Goal: Task Accomplishment & Management: Complete application form

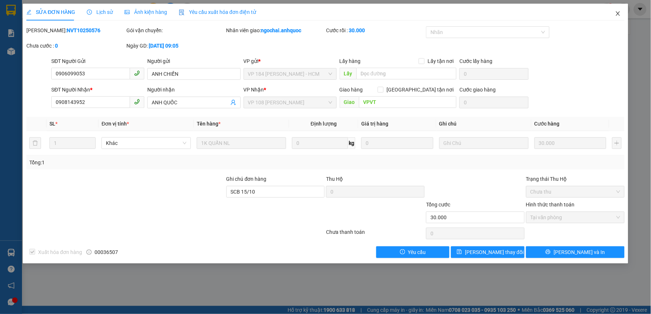
click at [616, 16] on icon "close" at bounding box center [618, 14] width 6 height 6
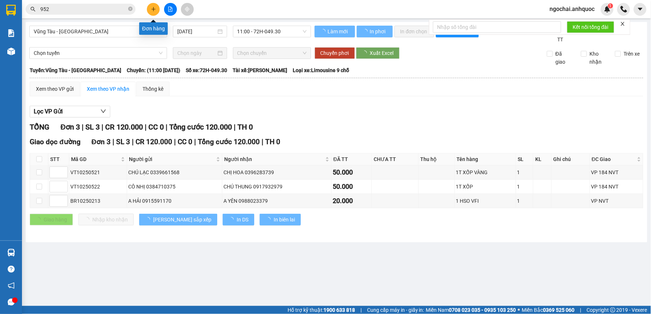
click at [156, 8] on button at bounding box center [153, 9] width 13 height 13
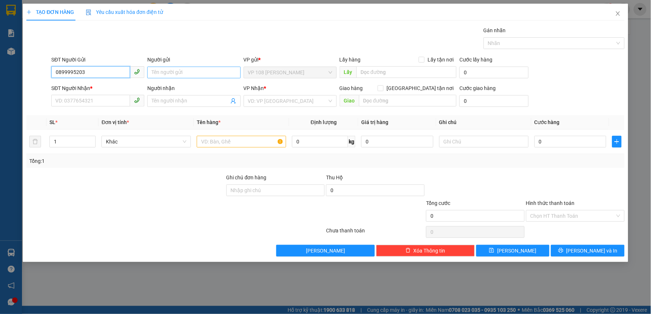
type input "0899995203"
click at [156, 73] on input "Người gửi" at bounding box center [193, 73] width 93 height 12
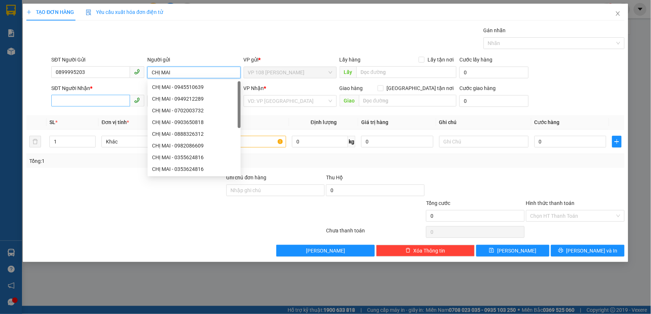
type input "CHỊ MAI"
click at [114, 104] on input "SĐT Người Nhận *" at bounding box center [90, 101] width 79 height 12
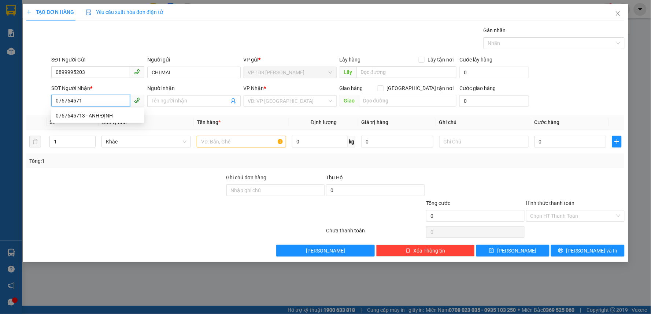
type input "0767645713"
click at [108, 113] on div "0767645713 - ANH ĐỊNH" at bounding box center [98, 116] width 84 height 8
type input "ANH ĐỊNH"
type input "VPBR"
type input "20.000"
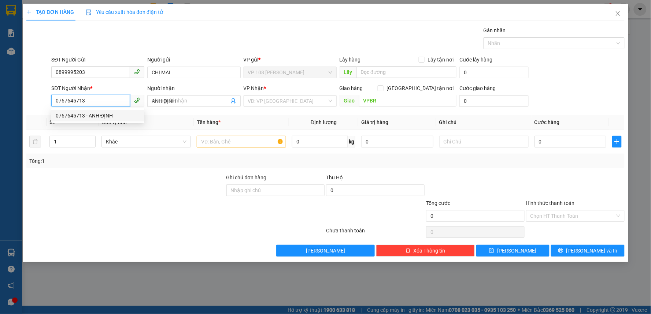
type input "20.000"
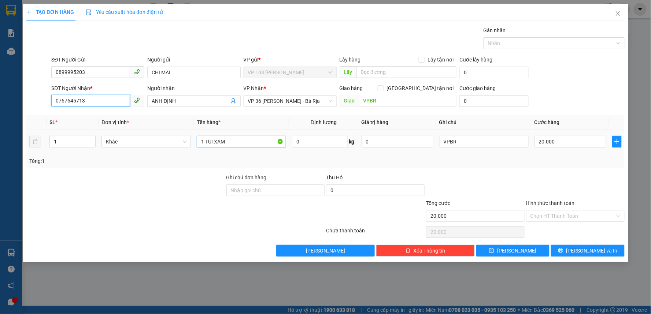
type input "0767645713"
click at [242, 145] on input "1 TÚI XÁM" at bounding box center [241, 142] width 89 height 12
type input "1K DÀI"
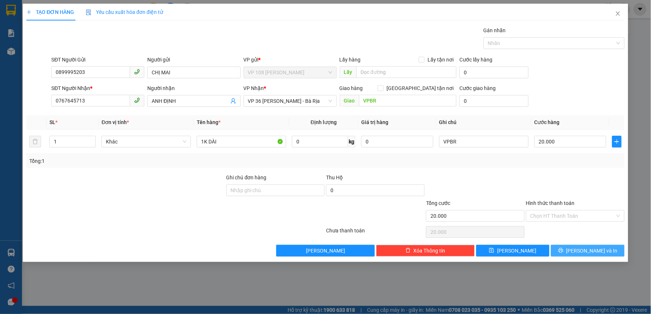
click at [584, 254] on span "[PERSON_NAME] và In" at bounding box center [592, 251] width 51 height 8
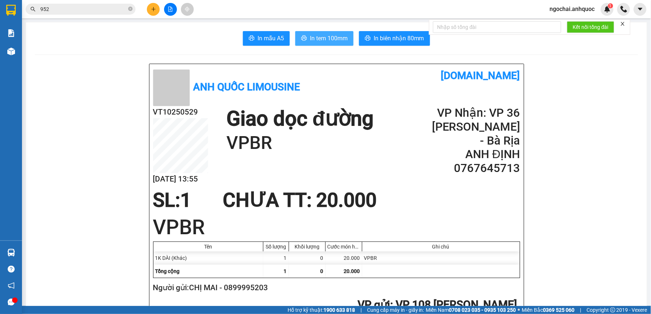
click at [328, 39] on span "In tem 100mm" at bounding box center [329, 38] width 38 height 9
click at [73, 9] on input "952" at bounding box center [83, 9] width 86 height 8
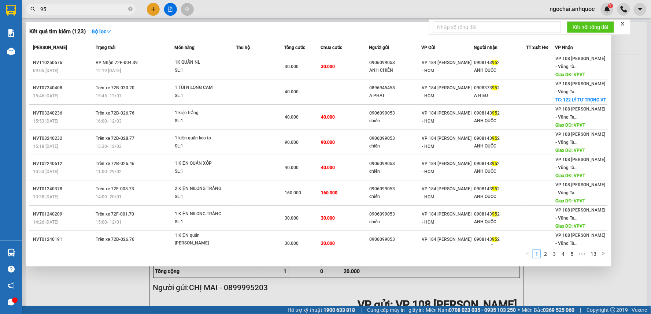
type input "9"
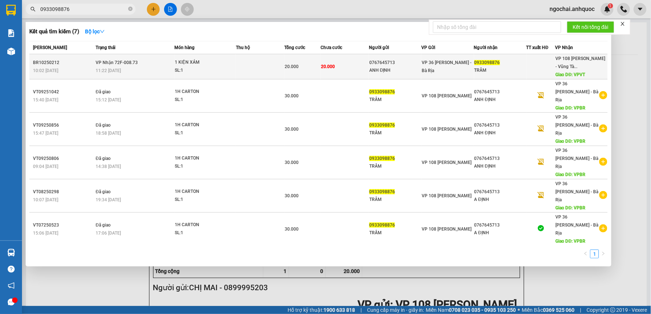
type input "0933098876"
click at [262, 61] on td at bounding box center [260, 66] width 48 height 25
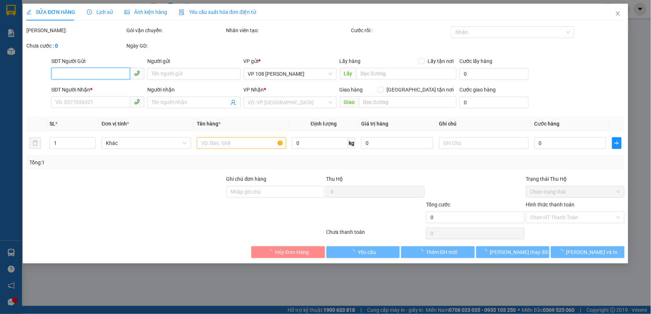
type input "0767645713"
type input "ANH ĐỊNH"
type input "0933098876"
type input "TRÂM"
type input "VPVT"
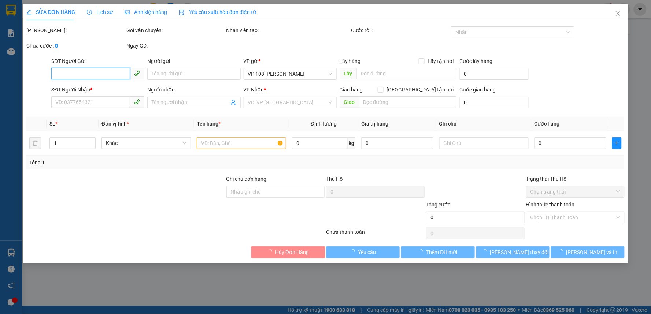
type input "20.000"
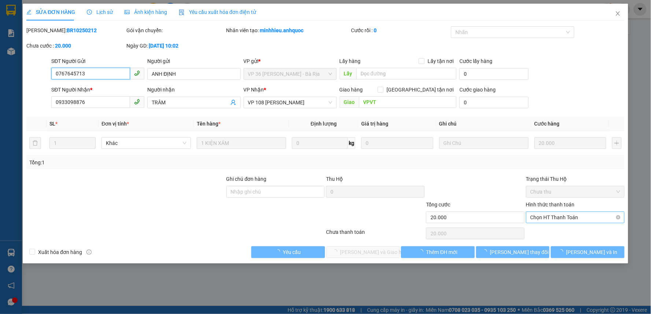
click at [560, 219] on span "Chọn HT Thanh Toán" at bounding box center [576, 217] width 90 height 11
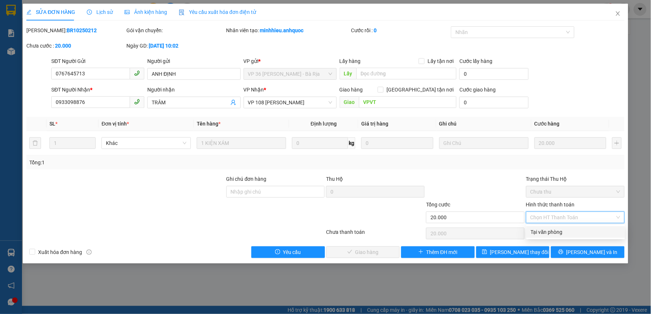
click at [559, 230] on div "Tại văn phòng" at bounding box center [576, 232] width 90 height 8
type input "0"
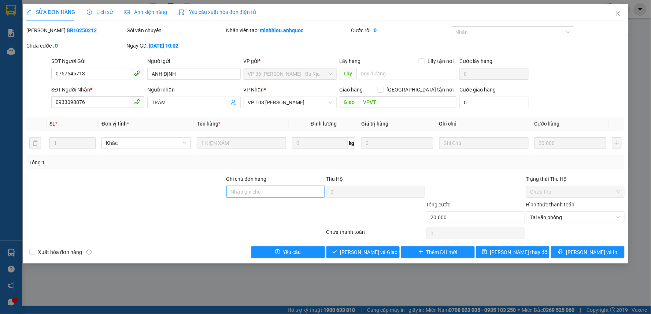
click at [309, 195] on input "Ghi chú đơn hàng" at bounding box center [275, 192] width 99 height 12
click at [266, 194] on input "TIỀN MẶT VP 14/10" at bounding box center [275, 192] width 99 height 12
type input "TIỀN MẶT VP 15/10"
click at [356, 254] on span "[PERSON_NAME] và Giao hàng" at bounding box center [375, 252] width 70 height 8
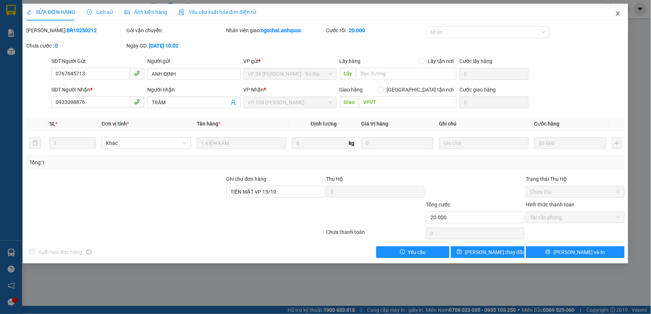
click at [620, 12] on icon "close" at bounding box center [618, 13] width 4 height 4
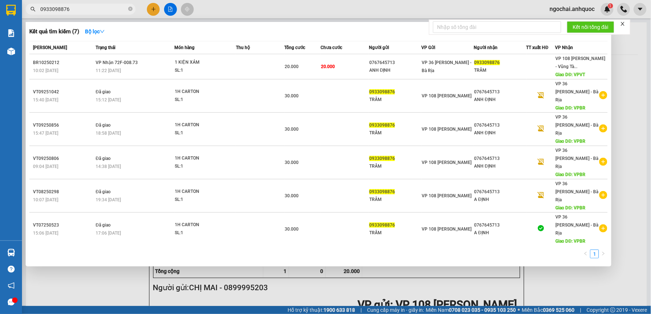
click at [99, 8] on input "0933098876" at bounding box center [83, 9] width 86 height 8
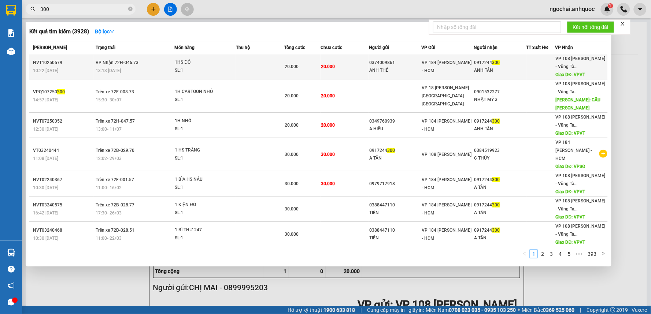
type input "300"
click at [232, 66] on span "1HS ĐỎ SL: 1" at bounding box center [205, 67] width 60 height 16
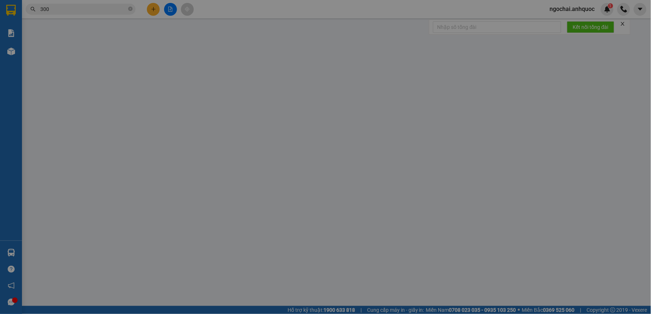
type input "0374009861"
type input "ANH THỂ"
type input "0917244300"
type input "ANH TÂN"
type input "VPVT"
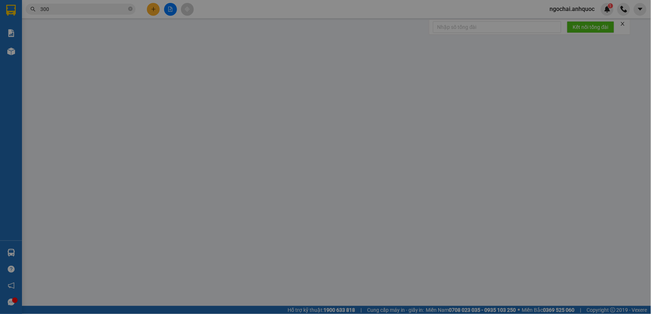
type input "20.000"
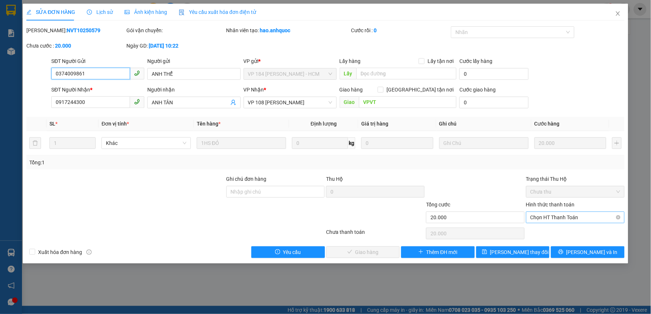
click at [576, 216] on span "Chọn HT Thanh Toán" at bounding box center [576, 217] width 90 height 11
click at [554, 232] on div "Tại văn phòng" at bounding box center [576, 232] width 90 height 8
type input "0"
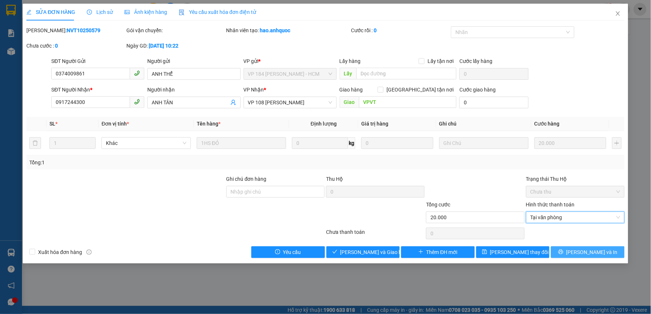
click at [589, 253] on span "[PERSON_NAME] và In" at bounding box center [592, 252] width 51 height 8
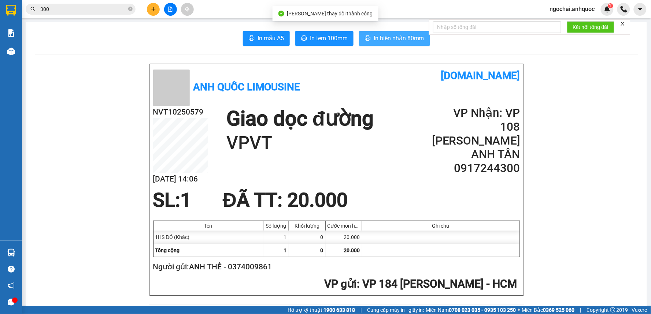
click at [405, 37] on span "In biên nhận 80mm" at bounding box center [399, 38] width 51 height 9
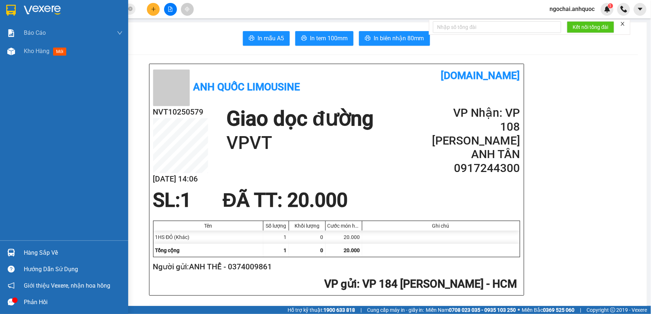
click at [41, 6] on img at bounding box center [42, 10] width 37 height 11
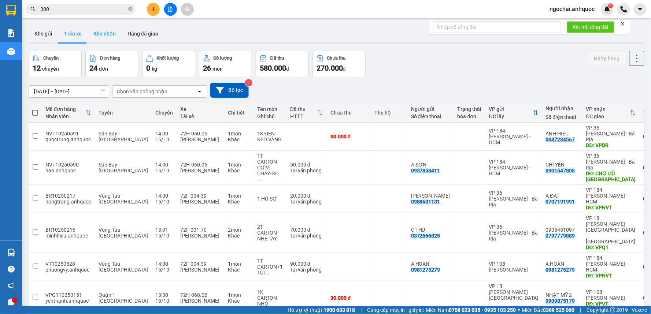
click at [111, 36] on button "Kho nhận" at bounding box center [105, 34] width 34 height 18
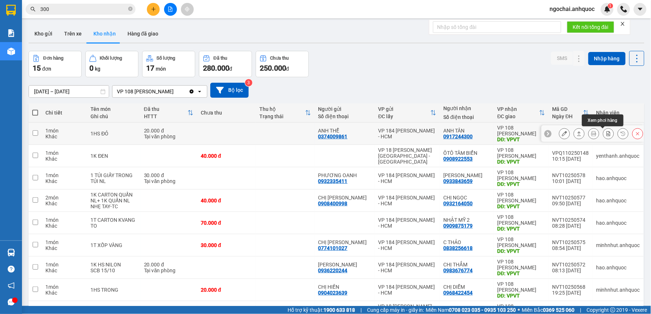
click at [607, 133] on icon at bounding box center [609, 133] width 4 height 5
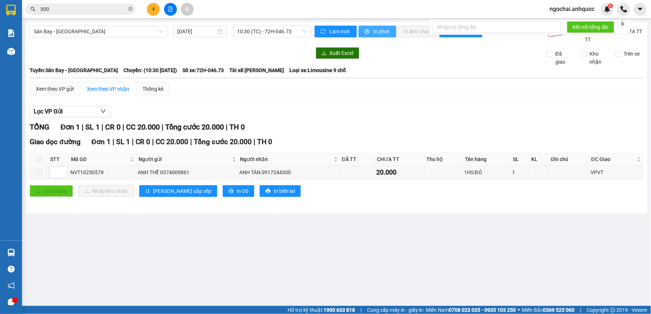
click at [375, 33] on span "In phơi" at bounding box center [382, 31] width 17 height 8
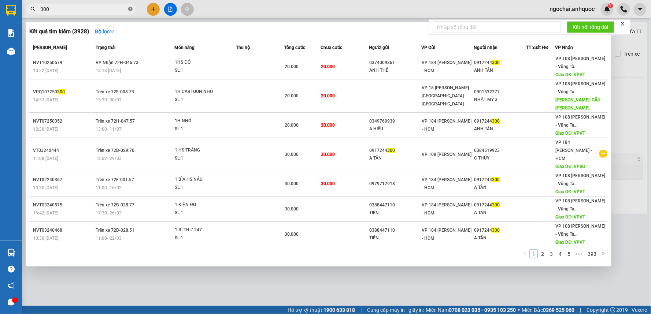
click at [130, 7] on icon "close-circle" at bounding box center [130, 9] width 4 height 4
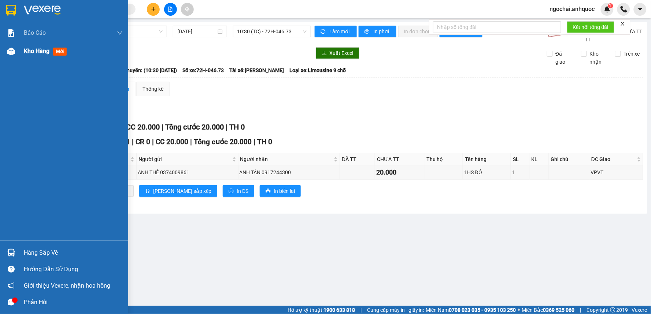
click at [33, 51] on span "Kho hàng" at bounding box center [37, 51] width 26 height 7
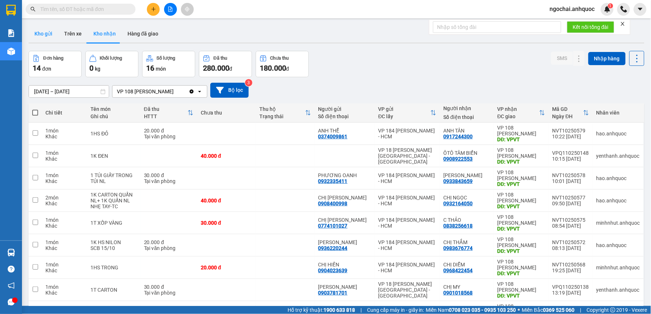
click at [49, 31] on button "Kho gửi" at bounding box center [44, 34] width 30 height 18
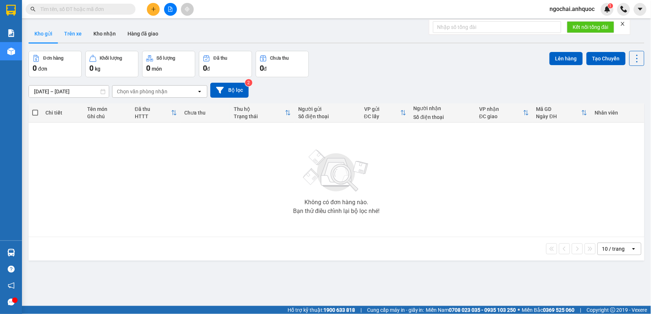
click at [72, 34] on button "Trên xe" at bounding box center [72, 34] width 29 height 18
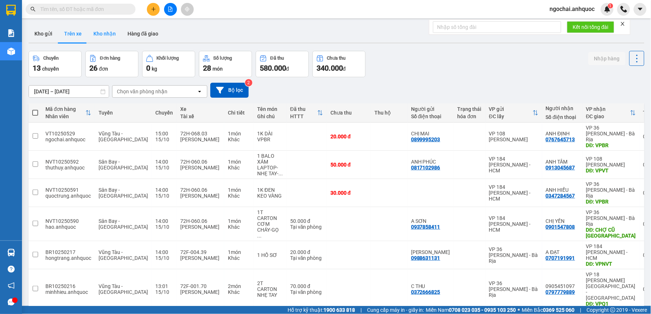
click at [99, 34] on button "Kho nhận" at bounding box center [105, 34] width 34 height 18
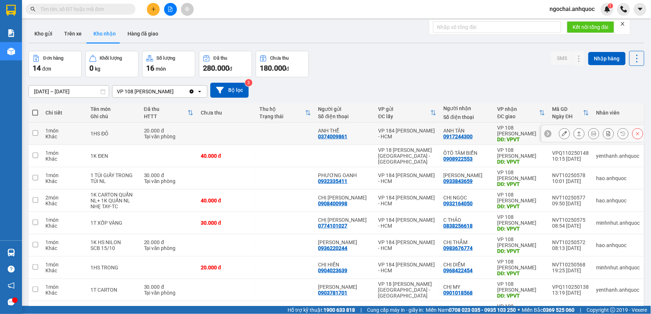
click at [279, 130] on td at bounding box center [285, 134] width 59 height 22
checkbox input "true"
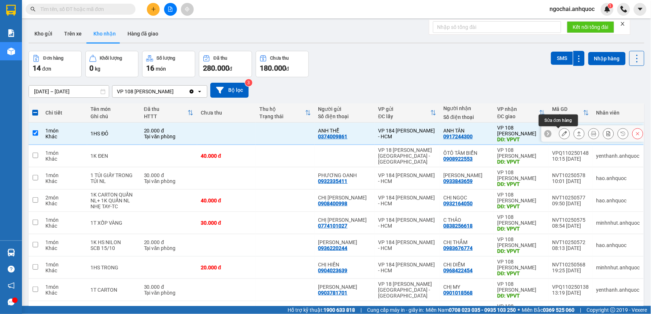
click at [563, 133] on button at bounding box center [565, 134] width 10 height 13
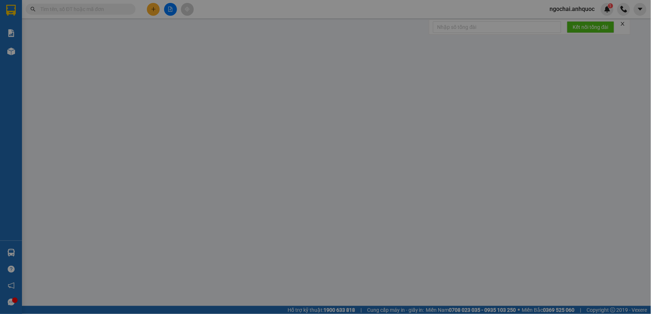
type input "0374009861"
type input "ANH THỂ"
type input "0917244300"
type input "ANH TÂN"
type input "VPVT"
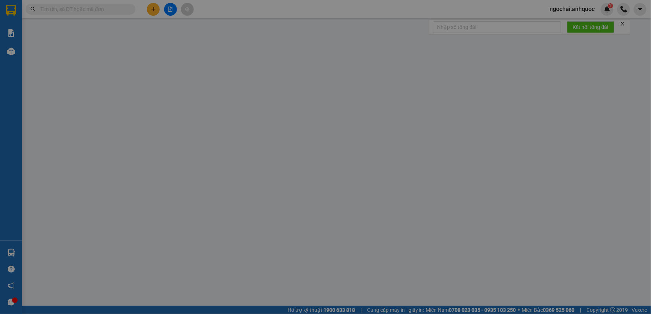
type input "20.000"
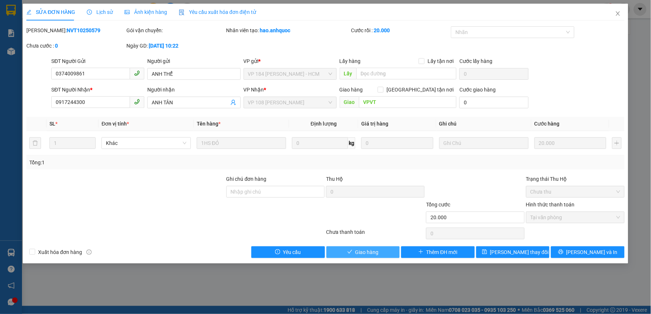
click at [366, 250] on span "Giao hàng" at bounding box center [366, 252] width 23 height 8
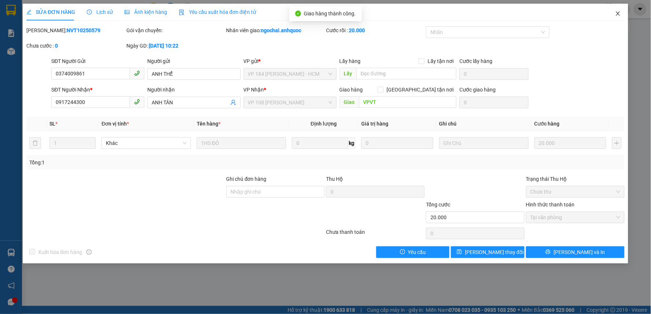
click at [620, 11] on icon "close" at bounding box center [618, 14] width 6 height 6
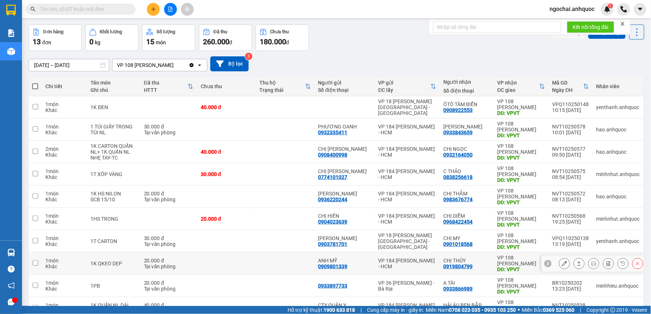
scroll to position [70, 0]
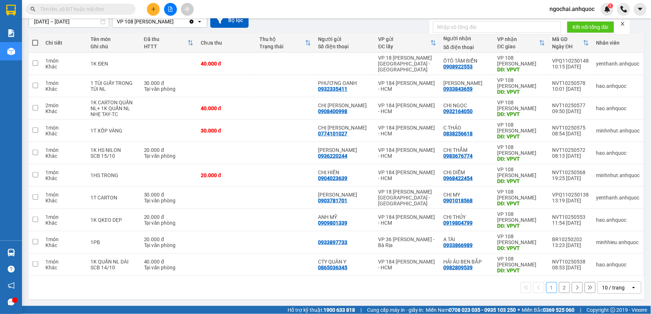
click at [613, 291] on div "10 / trang" at bounding box center [613, 287] width 23 height 7
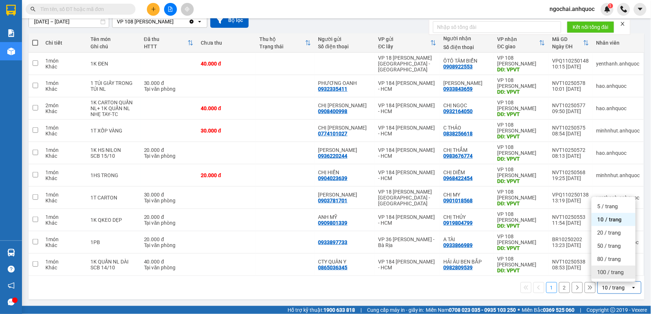
click at [598, 269] on span "100 / trang" at bounding box center [611, 272] width 26 height 7
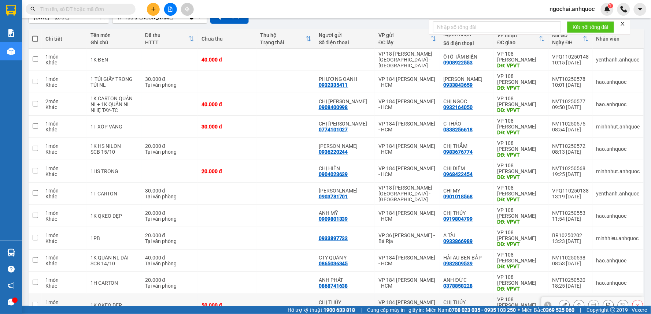
scroll to position [0, 0]
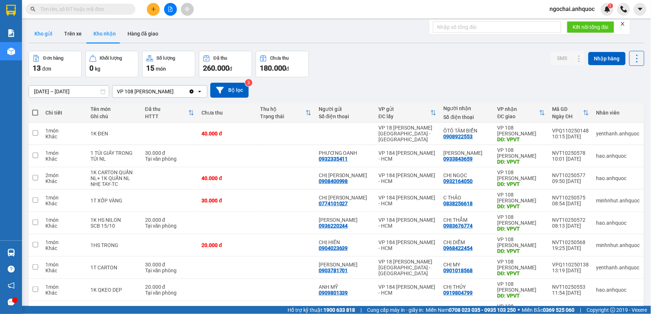
click at [48, 37] on button "Kho gửi" at bounding box center [44, 34] width 30 height 18
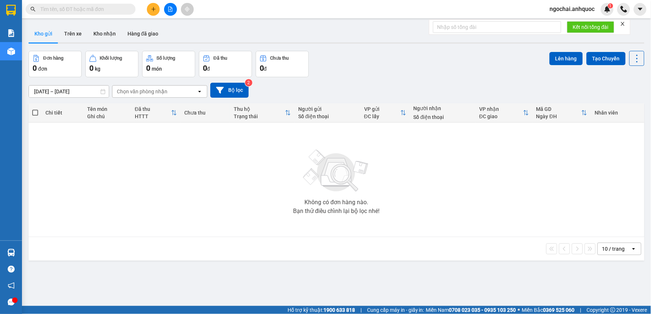
click at [152, 11] on icon "plus" at bounding box center [153, 9] width 5 height 5
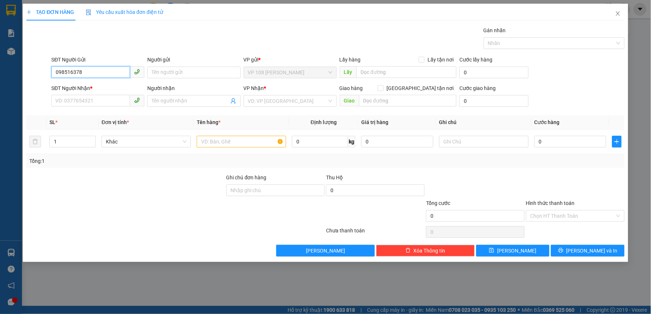
type input "0985163788"
click at [123, 85] on div "0985163788 - CHÚ NGHỀ" at bounding box center [98, 87] width 84 height 8
type input "CHÚ NGHỀ"
type input "0364180804"
type input "C LAN"
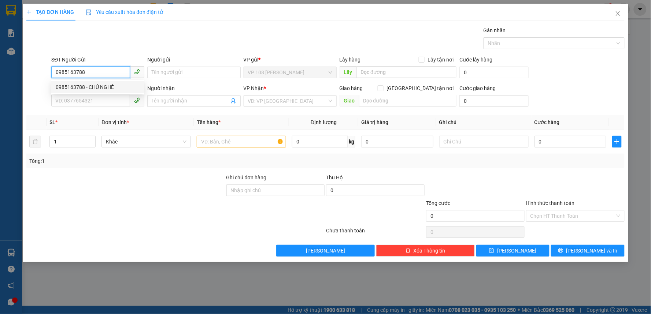
type input "VPSG"
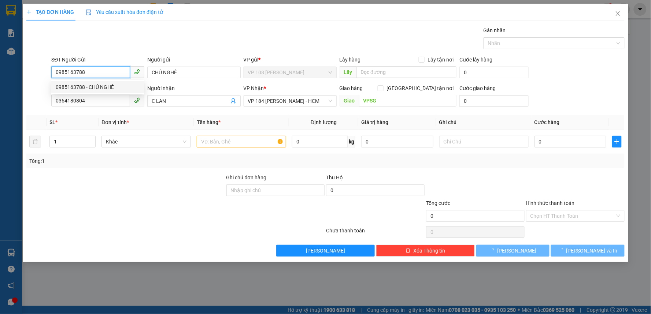
type input "40.000"
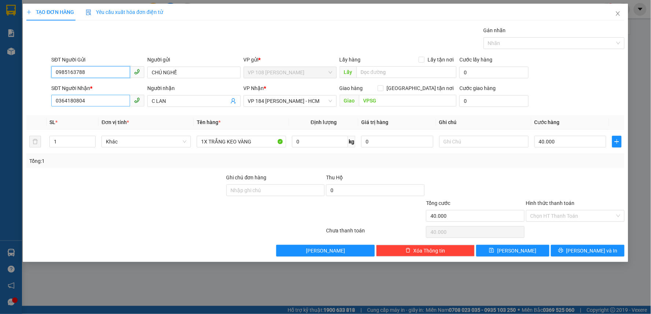
type input "0985163788"
click at [84, 104] on input "0364180804" at bounding box center [90, 101] width 79 height 12
type input "0914434946"
click at [94, 117] on div "0914434946 - [GEOGRAPHIC_DATA]" at bounding box center [98, 116] width 84 height 8
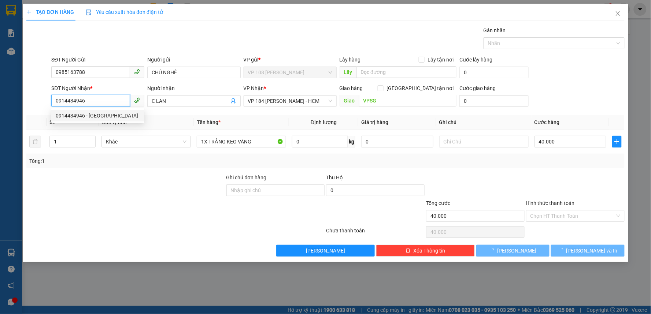
type input "MỸ HOA"
type input "50.000"
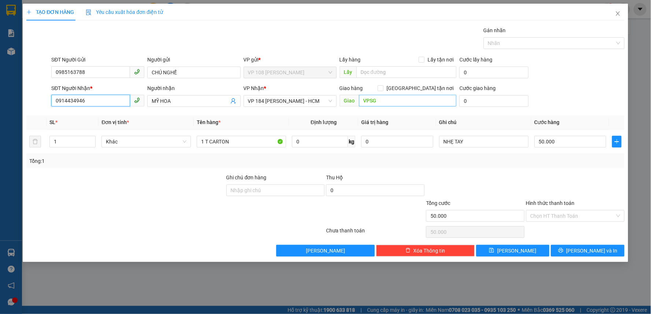
type input "0914434946"
click at [398, 104] on input "VPSG" at bounding box center [408, 101] width 98 height 12
click at [379, 100] on input "VP 184NVT" at bounding box center [408, 101] width 98 height 12
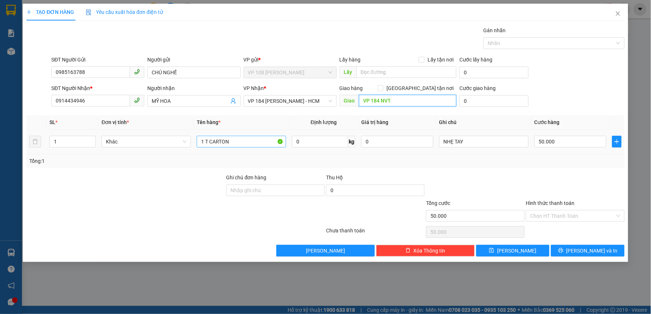
type input "VP 184 NVT"
click at [243, 142] on input "1 T CARTON" at bounding box center [241, 142] width 89 height 12
type input "1T XỐP VÀNG"
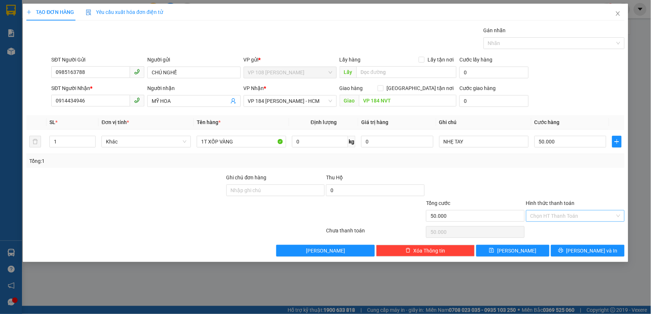
click at [574, 217] on input "Hình thức thanh toán" at bounding box center [573, 216] width 85 height 11
click at [576, 226] on div "Tại văn phòng" at bounding box center [576, 231] width 99 height 12
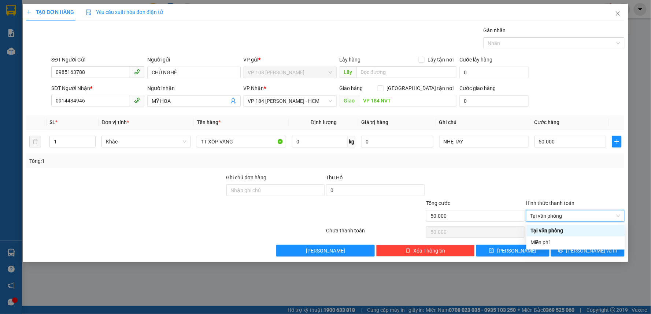
type input "0"
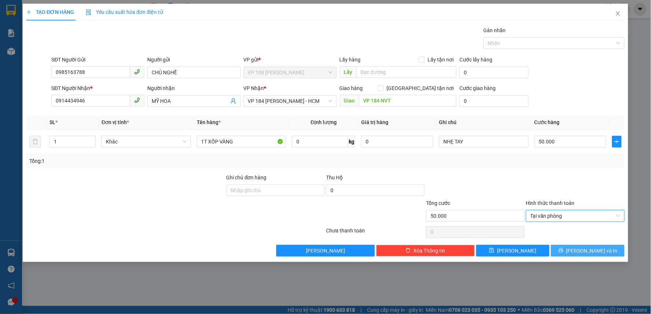
click at [593, 251] on span "[PERSON_NAME] và In" at bounding box center [592, 251] width 51 height 8
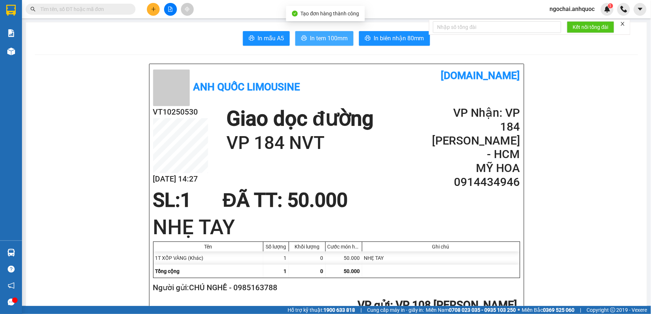
click at [336, 38] on span "In tem 100mm" at bounding box center [329, 38] width 38 height 9
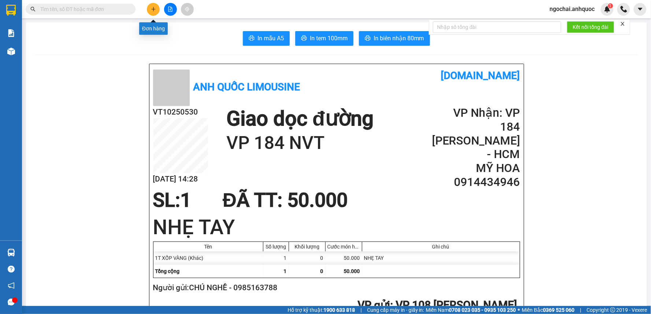
click at [156, 5] on button at bounding box center [153, 9] width 13 height 13
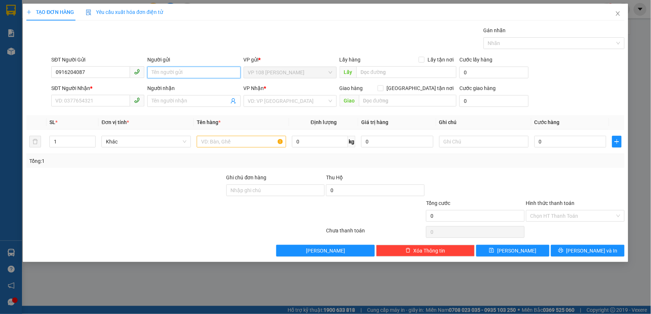
click at [165, 72] on input "Người gửi" at bounding box center [193, 73] width 93 height 12
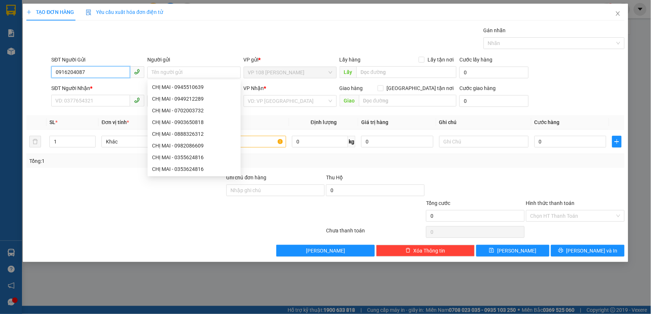
click at [74, 71] on input "0916204087" at bounding box center [90, 72] width 79 height 12
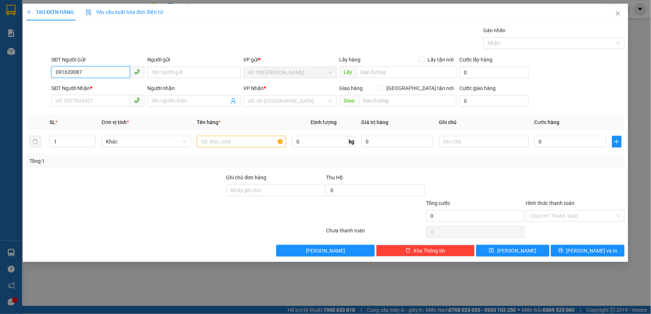
type input "0916201087"
click at [119, 89] on div "0916201087 - CHỊ [PERSON_NAME]" at bounding box center [98, 87] width 84 height 8
type input "CHỊ THÚY"
type input "0901494870"
type input "CHỊ NHÀN"
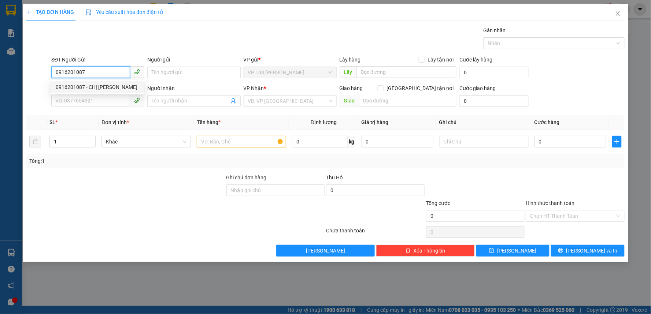
type input "VP184"
type input "30.000"
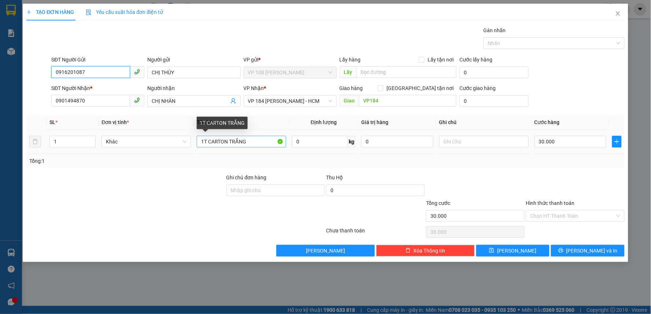
type input "0916201087"
click at [243, 144] on input "1T CARTON TRẮNG" at bounding box center [241, 142] width 89 height 12
type input "1 XỐP VÀNG NHỎ"
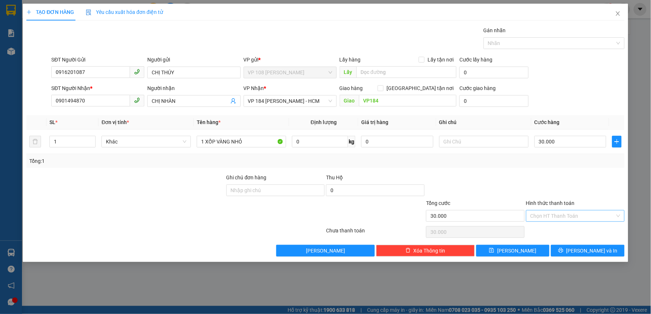
click at [573, 217] on input "Hình thức thanh toán" at bounding box center [573, 216] width 85 height 11
click at [571, 230] on div "Tại văn phòng" at bounding box center [576, 231] width 90 height 8
type input "0"
click at [591, 250] on span "[PERSON_NAME] và In" at bounding box center [592, 251] width 51 height 8
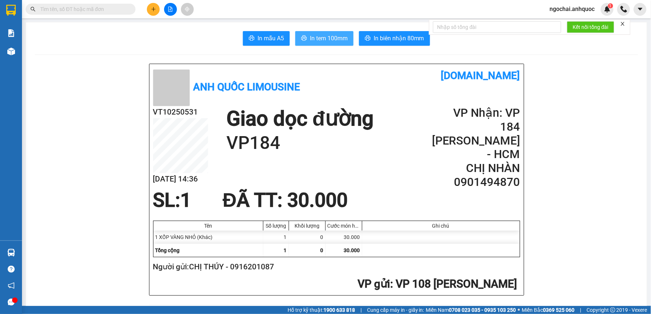
click at [328, 38] on span "In tem 100mm" at bounding box center [329, 38] width 38 height 9
click at [122, 9] on input "text" at bounding box center [83, 9] width 86 height 8
click at [106, 12] on input "text" at bounding box center [83, 9] width 86 height 8
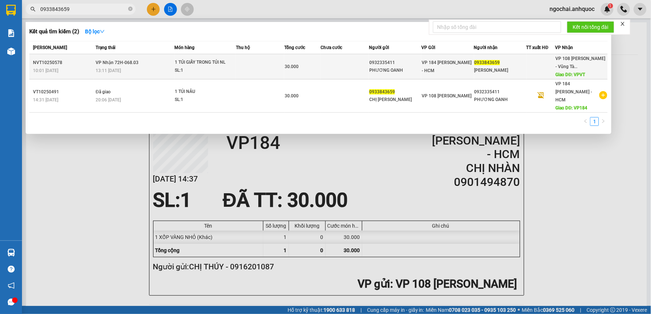
type input "0933843659"
click at [248, 59] on td at bounding box center [260, 66] width 48 height 25
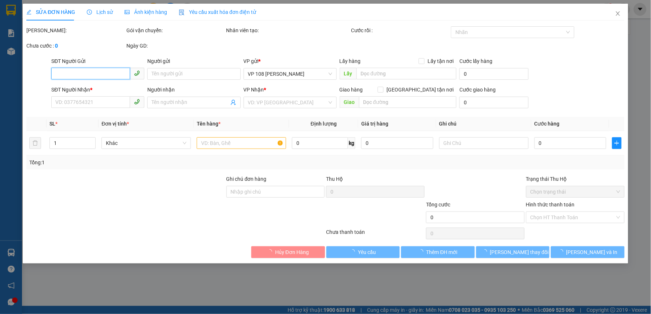
type input "0932335411"
type input "PHƯƠNG OANH"
type input "0933843659"
type input "[PERSON_NAME]"
type input "VPVT"
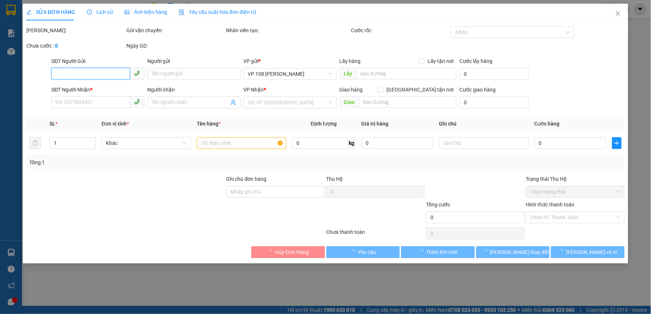
type input "TM 15/10 VP184 HẢO"
type input "30.000"
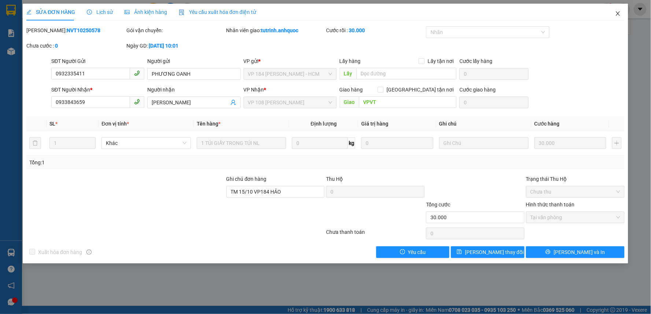
click at [617, 12] on icon "close" at bounding box center [618, 13] width 4 height 4
